Goal: Information Seeking & Learning: Check status

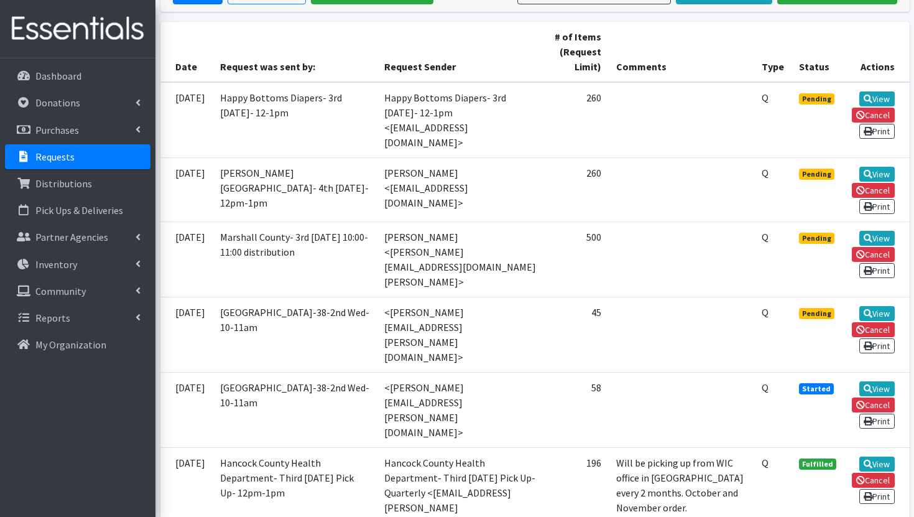
scroll to position [269, 0]
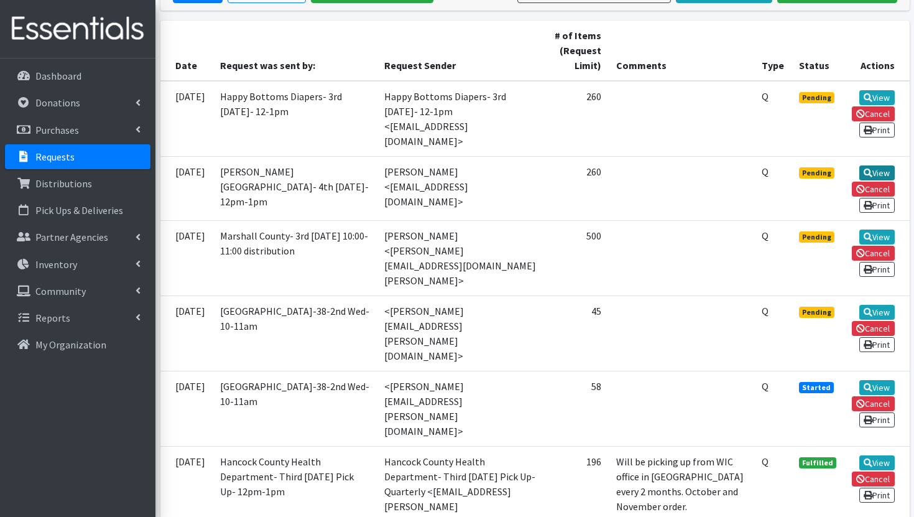
click at [875, 165] on link "View" at bounding box center [876, 172] width 35 height 15
click at [74, 236] on p "Partner Agencies" at bounding box center [71, 237] width 73 height 12
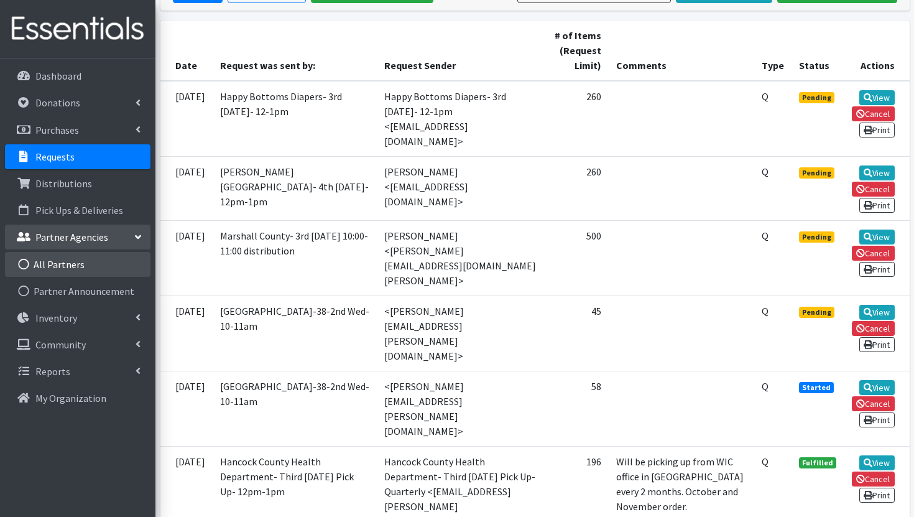
click at [72, 267] on link "All Partners" at bounding box center [77, 264] width 145 height 25
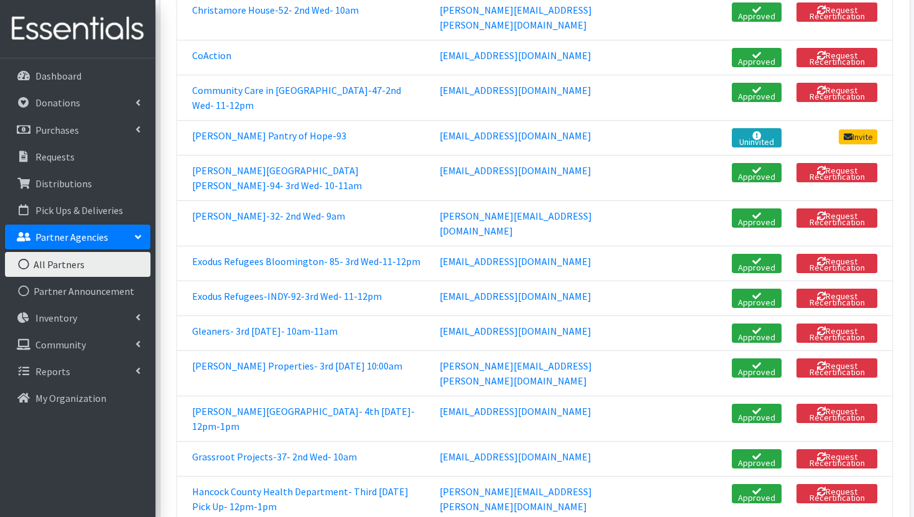
scroll to position [702, 0]
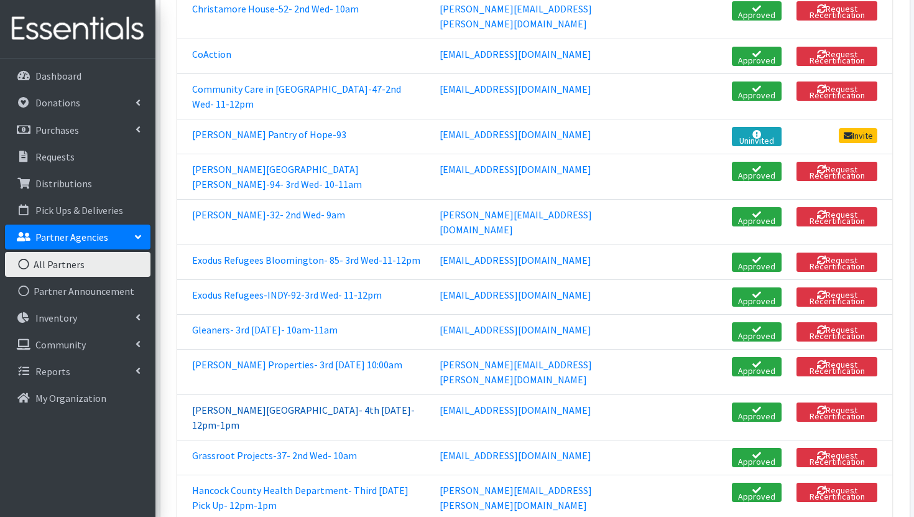
click at [231, 404] on link "[PERSON_NAME][GEOGRAPHIC_DATA]- 4th [DATE]- 12pm-1pm" at bounding box center [303, 417] width 223 height 27
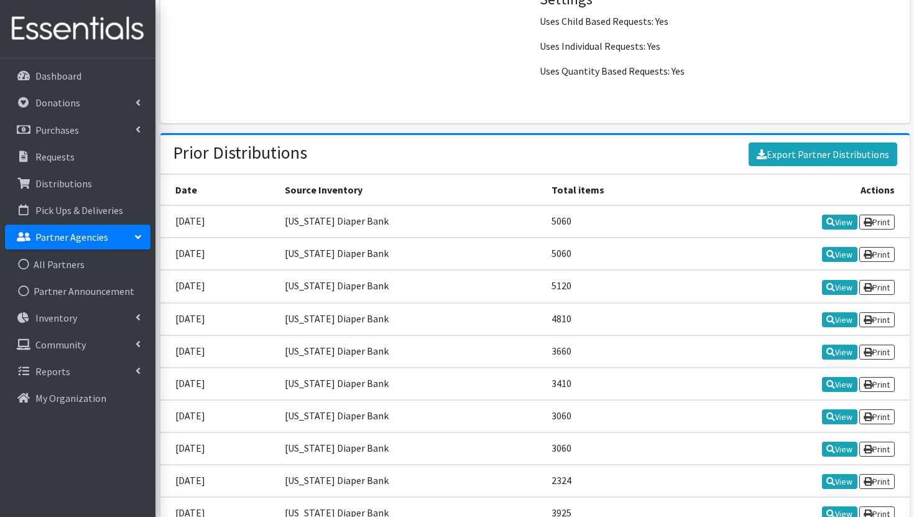
scroll to position [1530, 0]
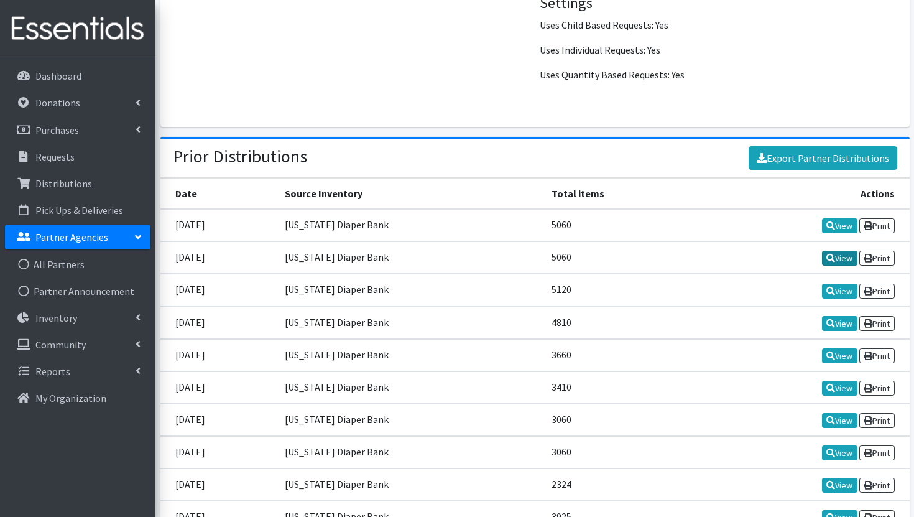
click at [834, 257] on link "View" at bounding box center [839, 258] width 35 height 15
